Goal: Communication & Community: Answer question/provide support

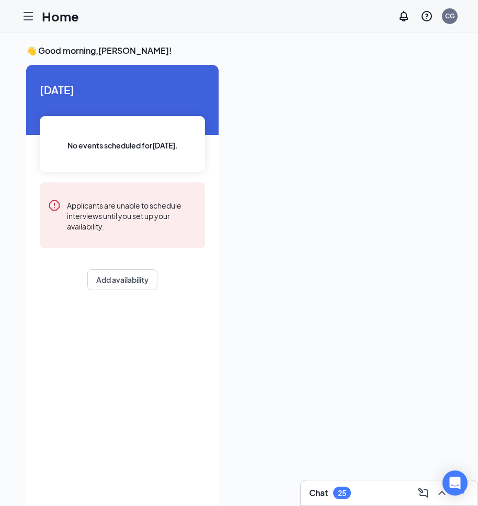
click at [29, 16] on icon "Hamburger" at bounding box center [28, 16] width 8 height 7
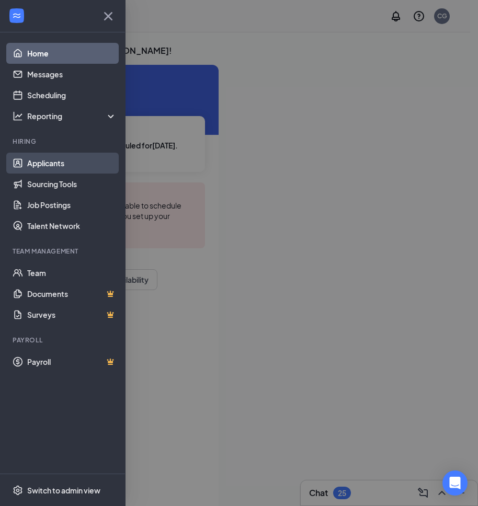
click at [48, 157] on link "Applicants" at bounding box center [71, 163] width 89 height 21
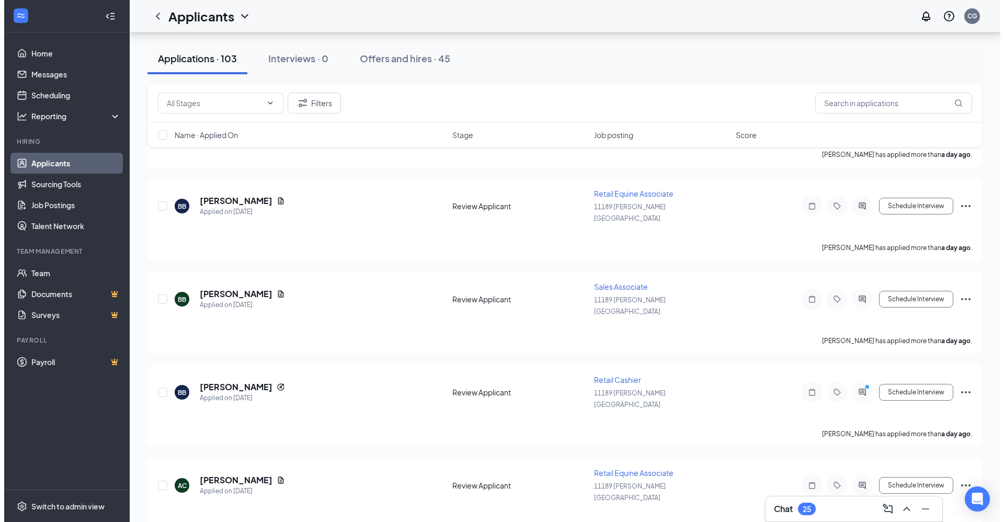
scroll to position [523, 0]
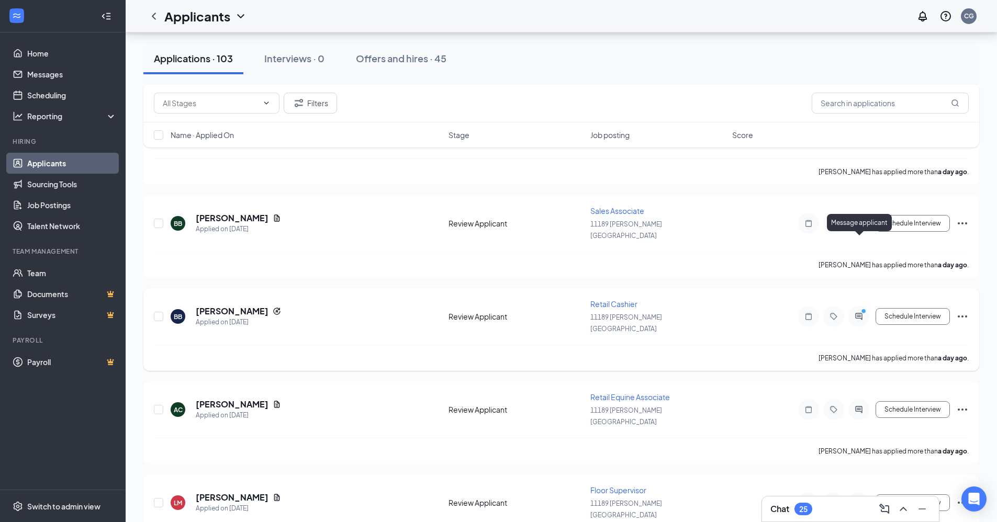
click at [485, 313] on icon "ActiveChat" at bounding box center [858, 316] width 7 height 7
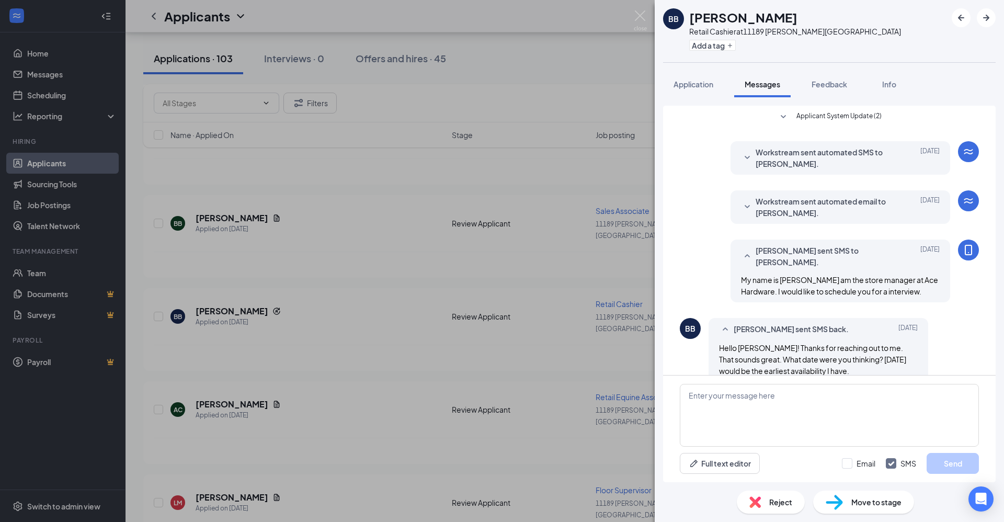
scroll to position [17, 0]
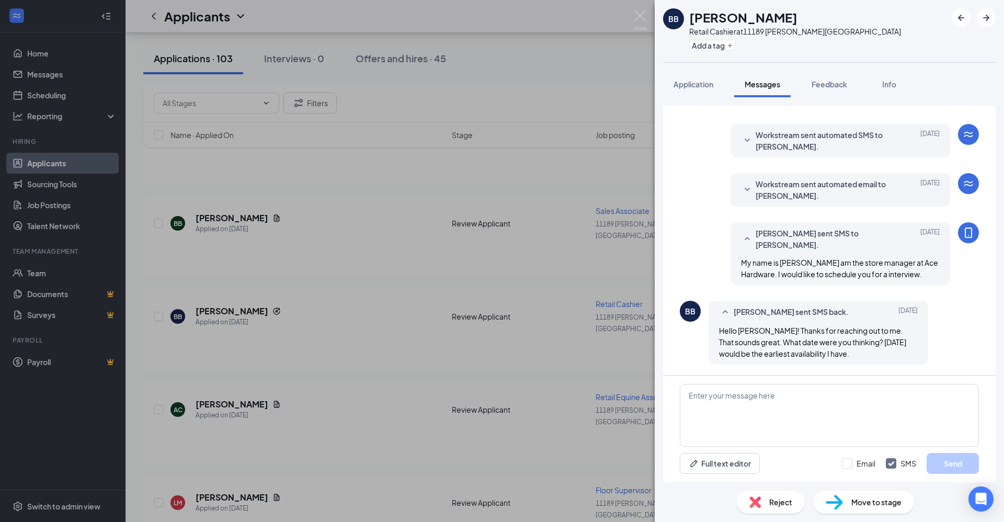
click at [485, 282] on div "BB [PERSON_NAME] Retail Cashier at [STREET_ADDRESS][PERSON_NAME] Add a tag Appl…" at bounding box center [502, 261] width 1004 height 522
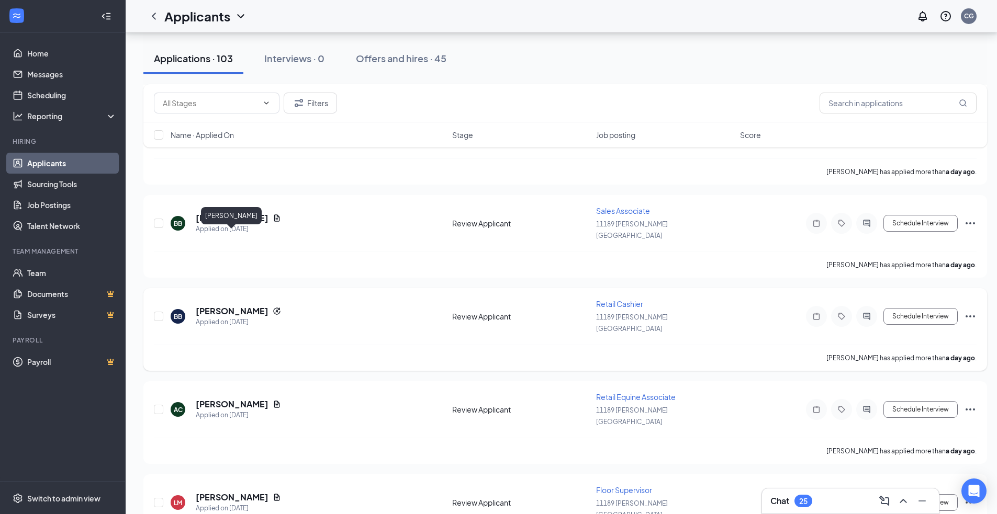
click at [219, 306] on h5 "[PERSON_NAME]" at bounding box center [232, 312] width 73 height 12
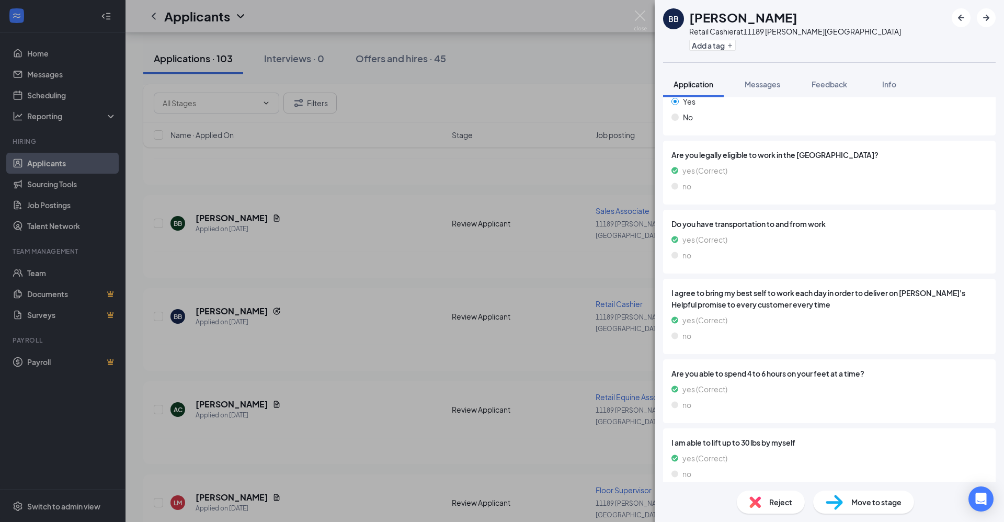
scroll to position [817, 0]
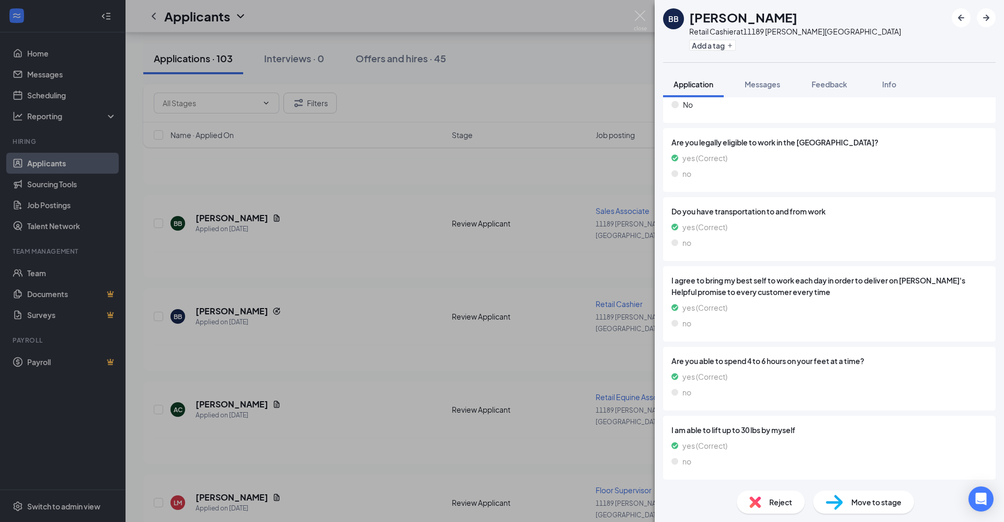
click at [485, 89] on div "BB [PERSON_NAME] Retail Cashier at [STREET_ADDRESS][PERSON_NAME] Add a tag Appl…" at bounding box center [502, 261] width 1004 height 522
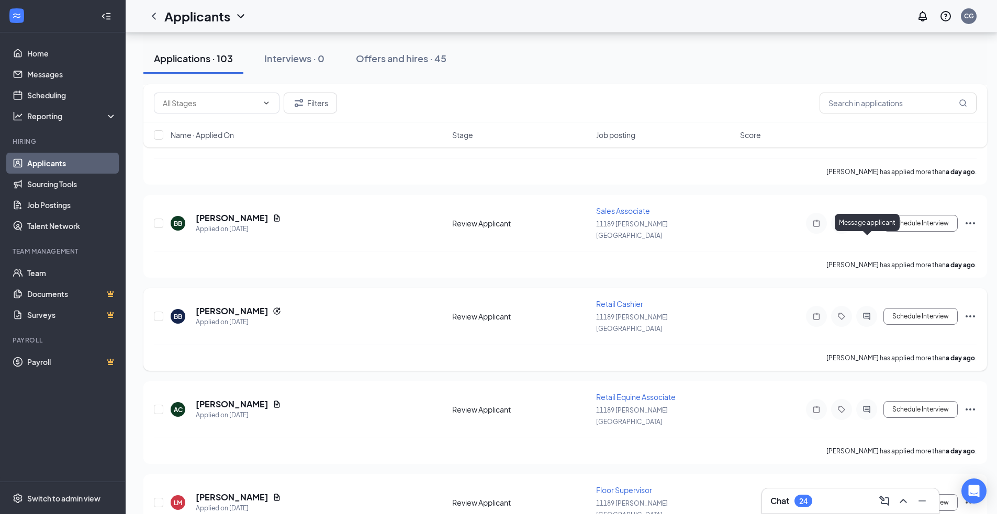
click at [485, 313] on icon "ActiveChat" at bounding box center [866, 316] width 7 height 7
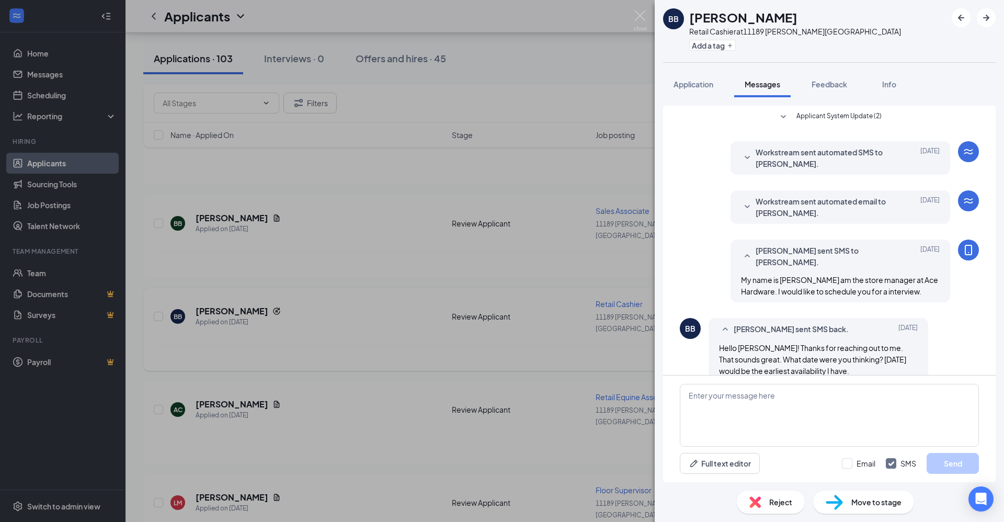
scroll to position [17, 0]
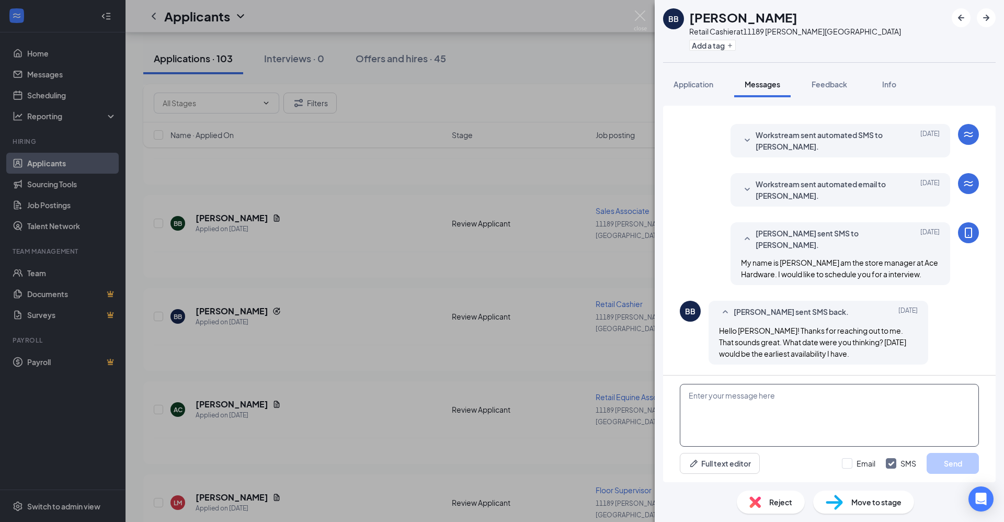
click at [485, 418] on textarea at bounding box center [829, 415] width 299 height 63
click at [485, 396] on textarea "I am avaiblity" at bounding box center [829, 415] width 299 height 63
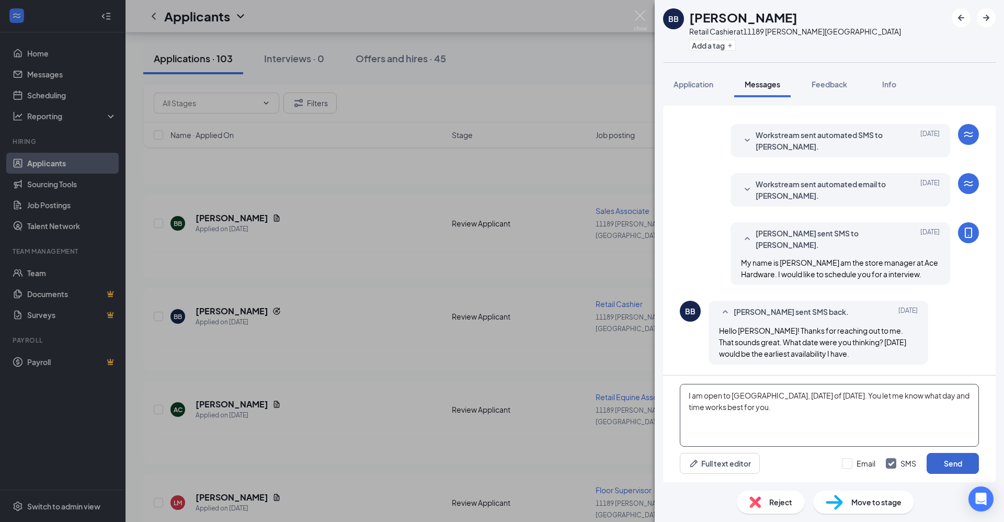
type textarea "I am open to [GEOGRAPHIC_DATA], [DATE] of [DATE]. You let me know what day and …"
click at [485, 463] on button "Send" at bounding box center [953, 463] width 52 height 21
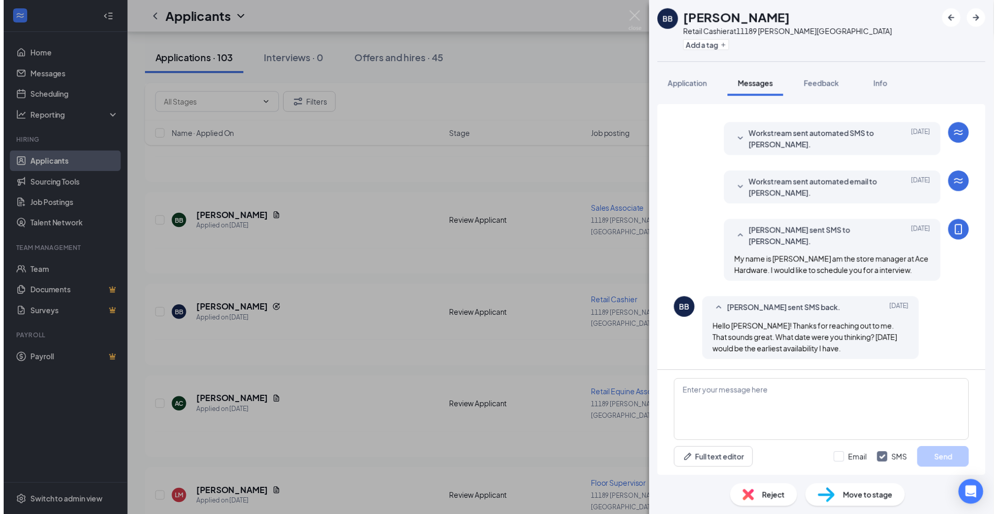
scroll to position [96, 0]
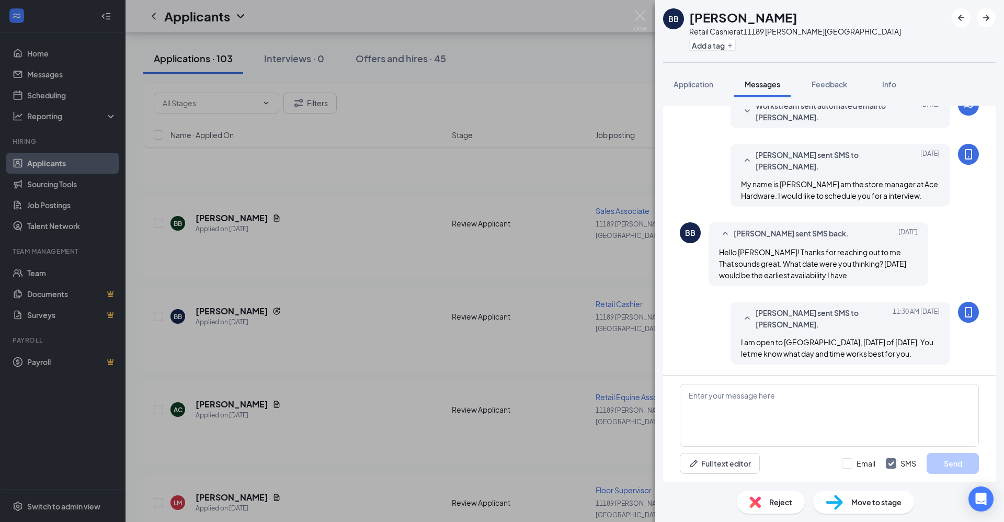
click at [396, 367] on div "BB [PERSON_NAME] Retail Cashier at [STREET_ADDRESS][PERSON_NAME] Add a tag Appl…" at bounding box center [502, 261] width 1004 height 522
